Goal: Task Accomplishment & Management: Use online tool/utility

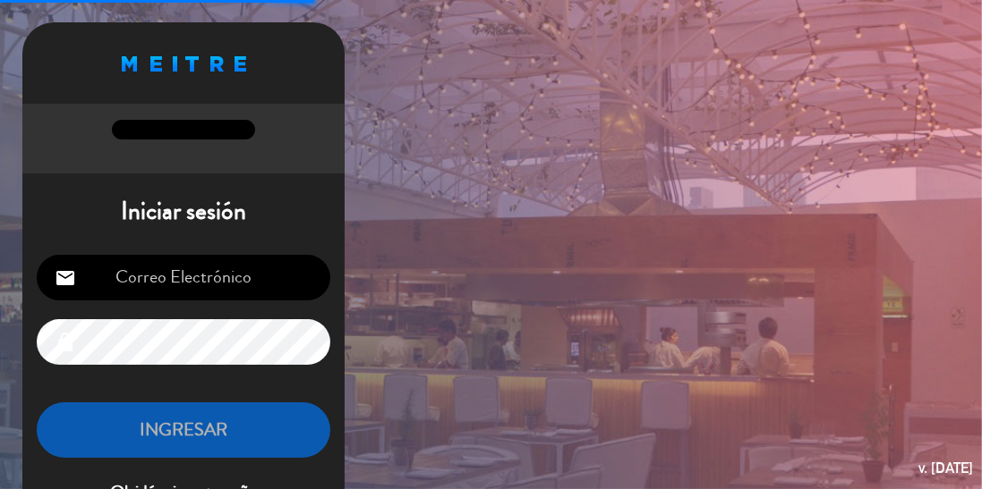
click at [125, 277] on input "email" at bounding box center [183, 278] width 293 height 46
type input "[EMAIL_ADDRESS][DOMAIN_NAME]"
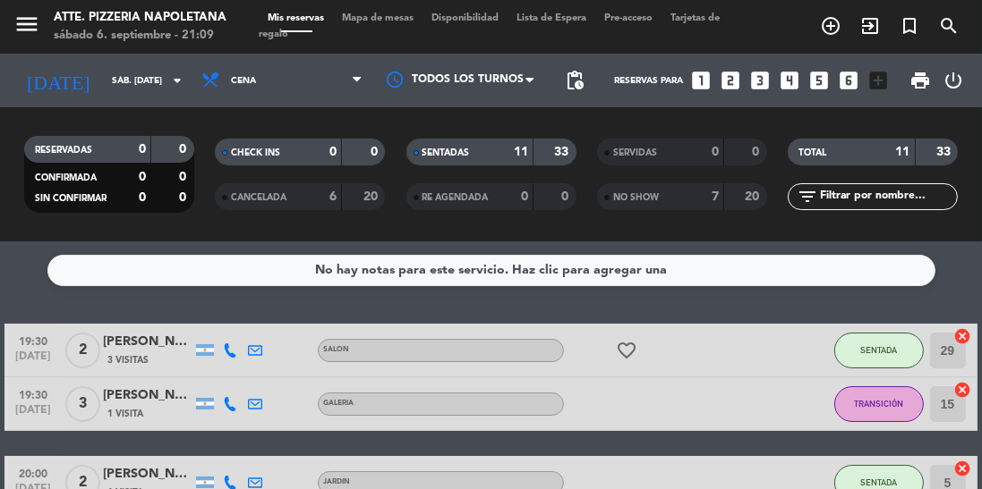
click at [370, 21] on span "Mapa de mesas" at bounding box center [377, 18] width 89 height 10
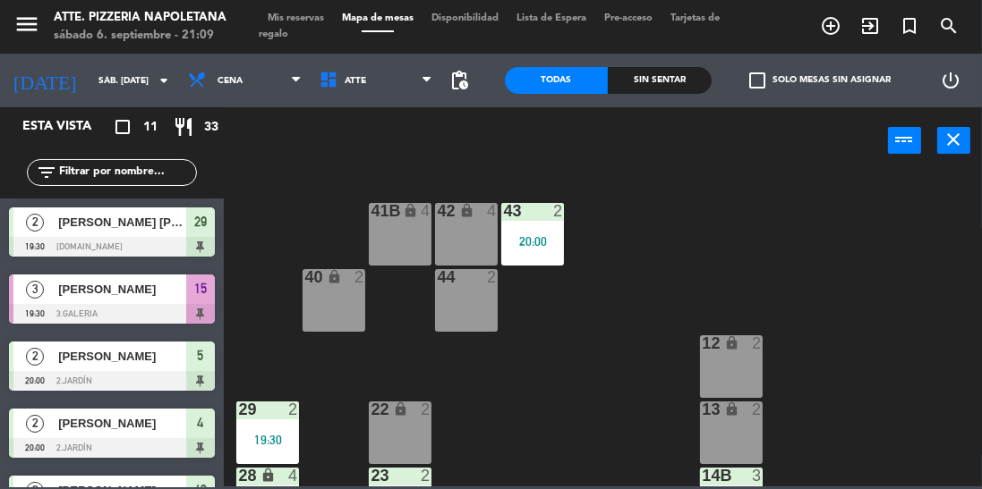
click at [49, 310] on div at bounding box center [112, 314] width 206 height 20
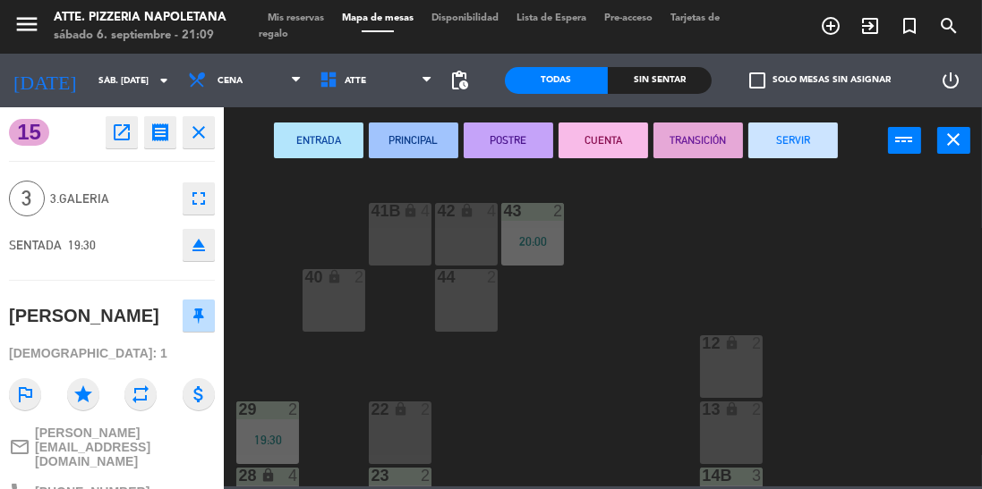
click at [780, 148] on button "SERVIR" at bounding box center [792, 141] width 89 height 36
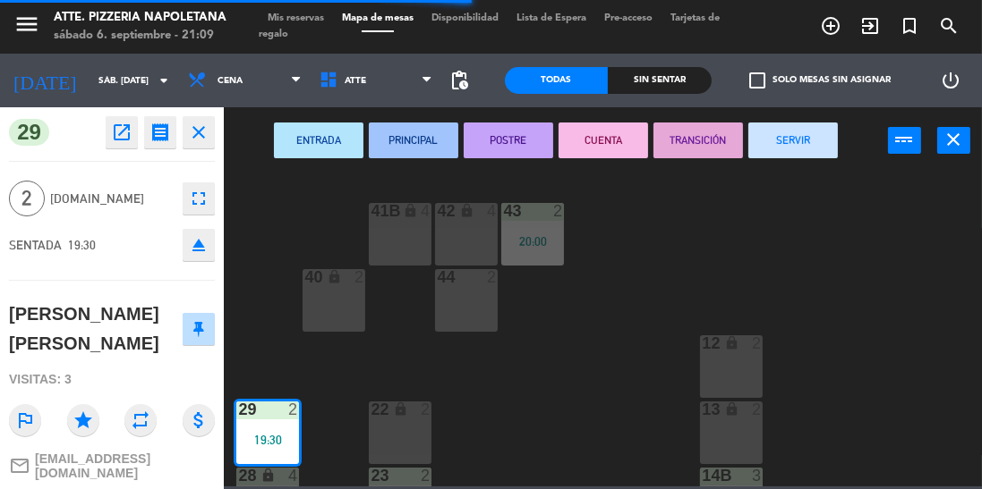
click at [327, 405] on div "43 2 20:00 42 lock 4 41B lock 4 44 2 40 lock 2 12 lock 2 13 lock 2 29 2 19:30 2…" at bounding box center [608, 329] width 748 height 315
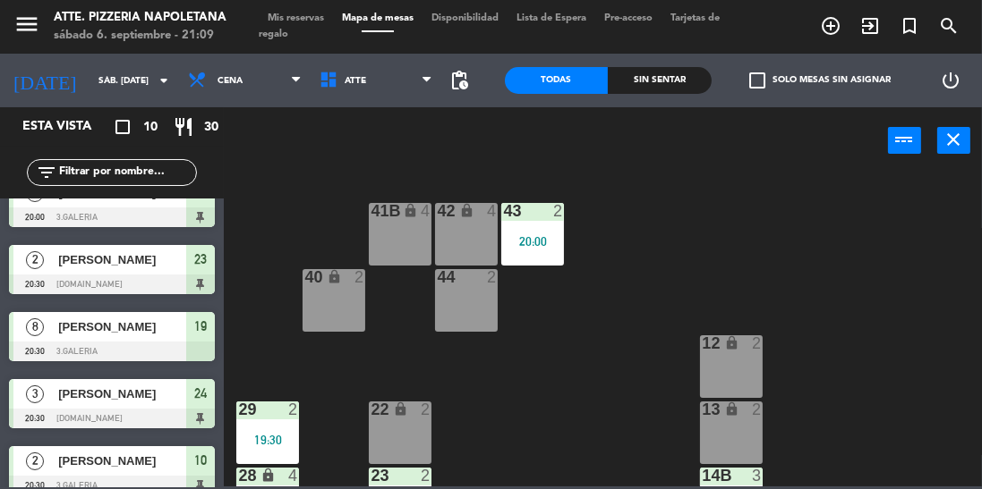
scroll to position [381, 0]
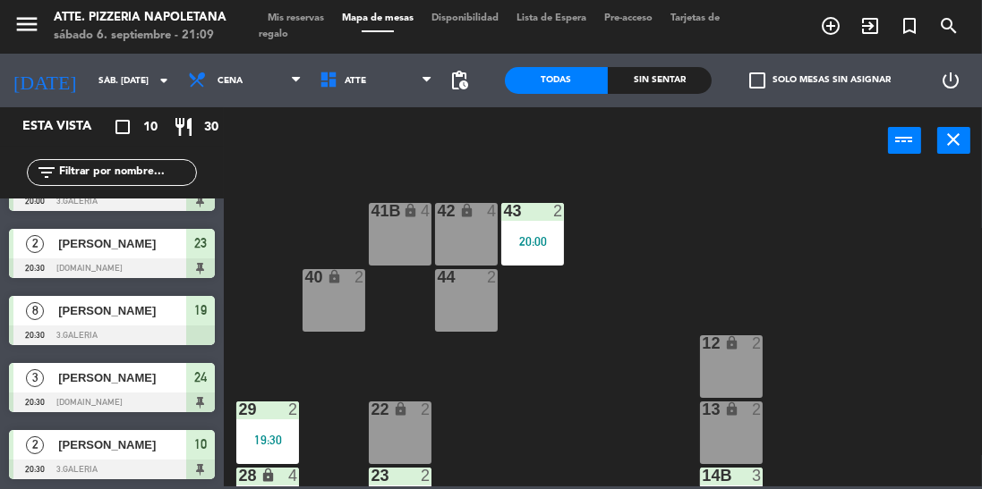
click at [82, 344] on div at bounding box center [112, 336] width 206 height 20
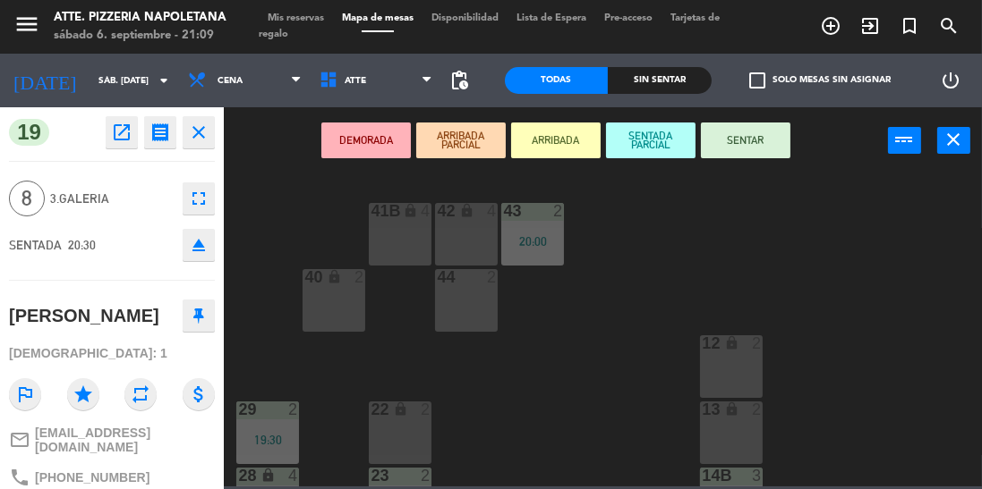
click at [280, 278] on div "43 2 20:00 42 lock 4 41B lock 4 44 2 40 lock 2 12 lock 2 13 lock 2 29 2 19:30 2…" at bounding box center [608, 329] width 748 height 315
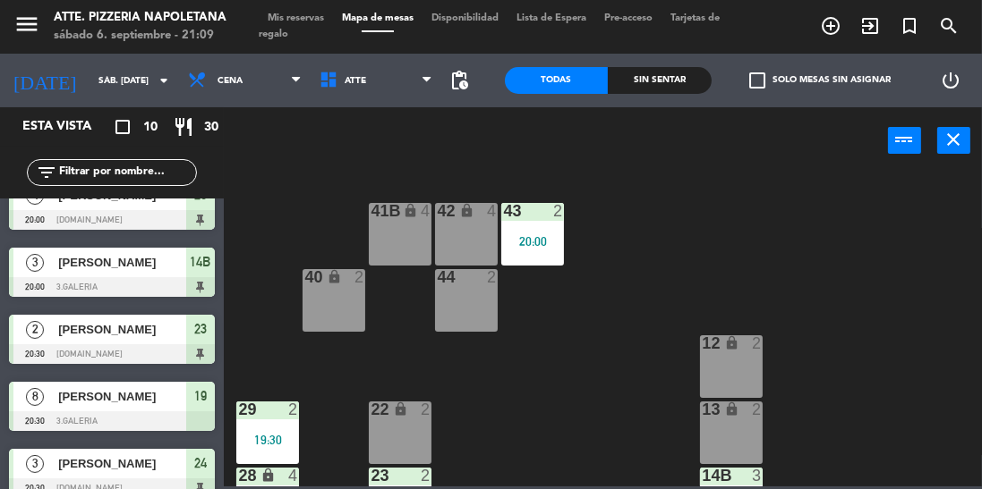
scroll to position [0, 0]
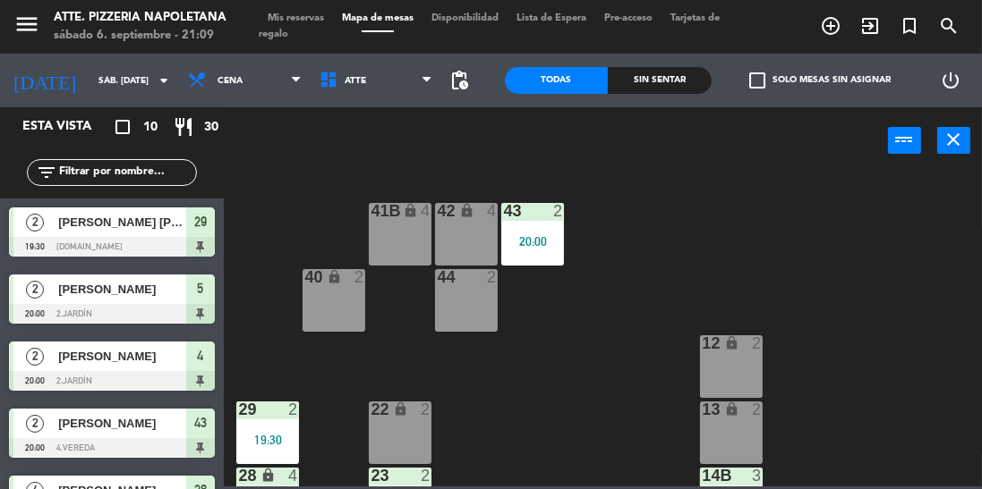
click at [134, 232] on span "[PERSON_NAME] [PERSON_NAME]" at bounding box center [122, 222] width 128 height 19
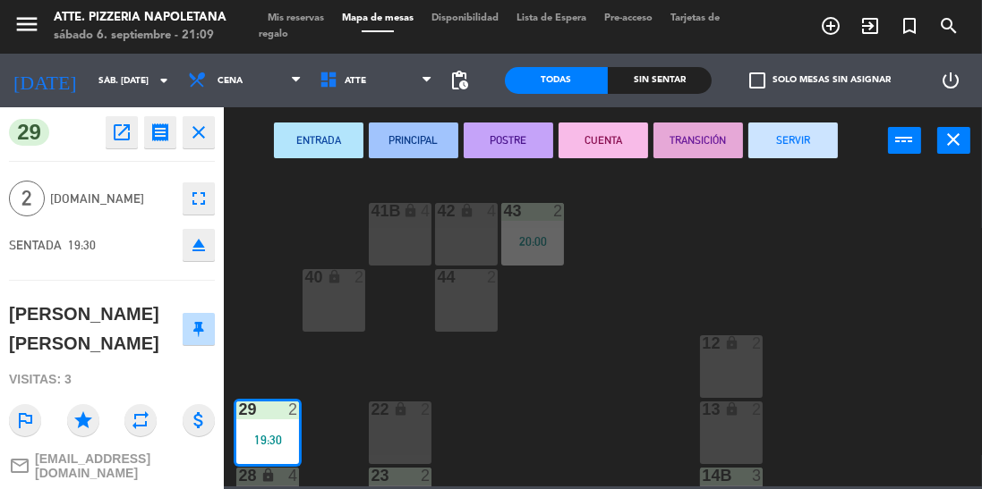
click at [789, 146] on button "SERVIR" at bounding box center [792, 141] width 89 height 36
